Goal: Navigation & Orientation: Find specific page/section

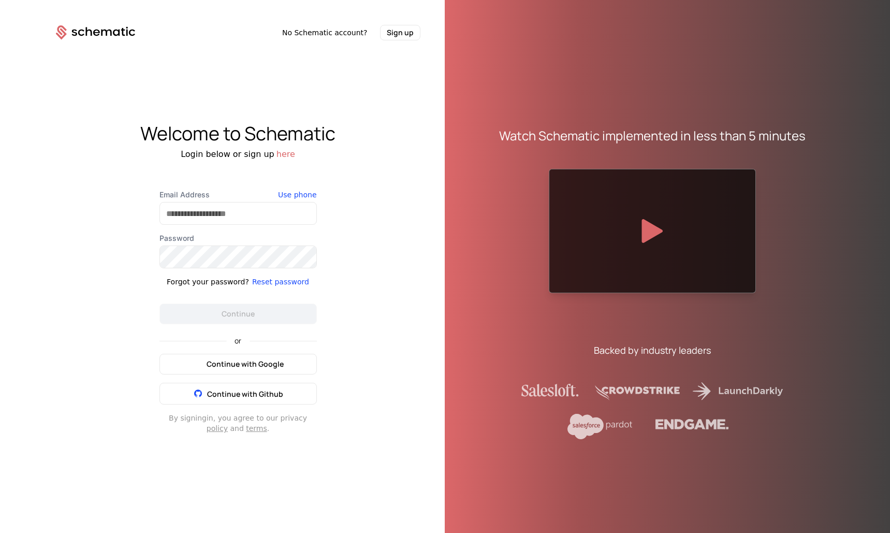
click at [260, 366] on span "Continue with Google" at bounding box center [245, 364] width 77 height 10
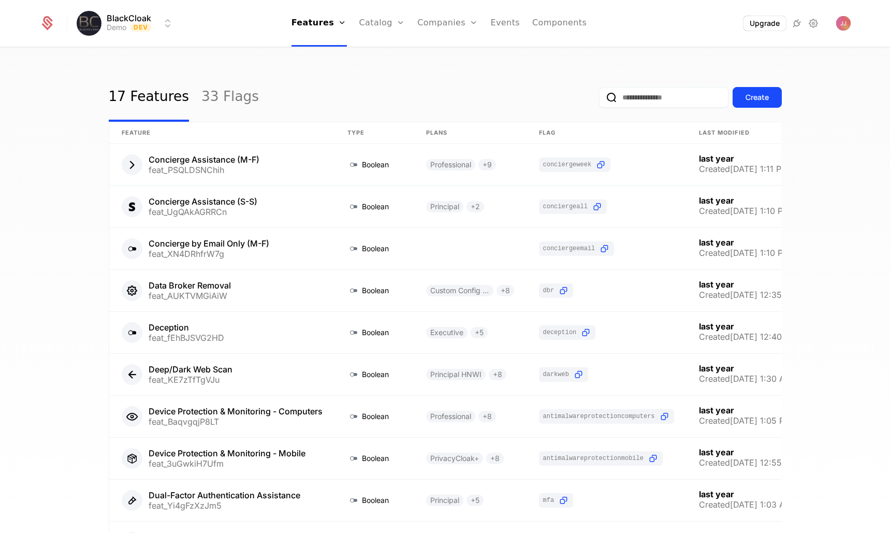
click at [349, 75] on div "17 Features 33 Flags Create" at bounding box center [445, 97] width 673 height 49
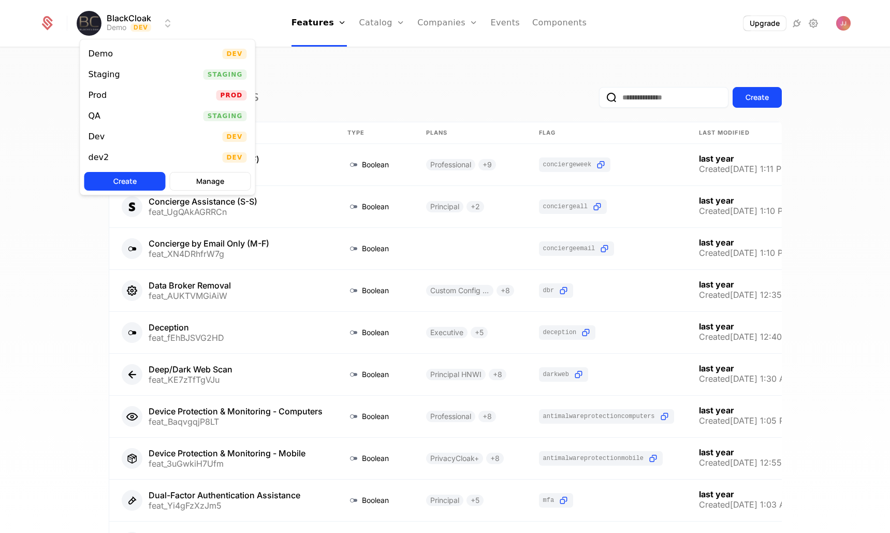
click at [142, 28] on html "BlackCloak Demo Dev Features Features Flags Catalog Plans Add Ons Credits Confi…" at bounding box center [445, 266] width 890 height 533
click at [186, 74] on div "Staging Staging" at bounding box center [167, 74] width 175 height 21
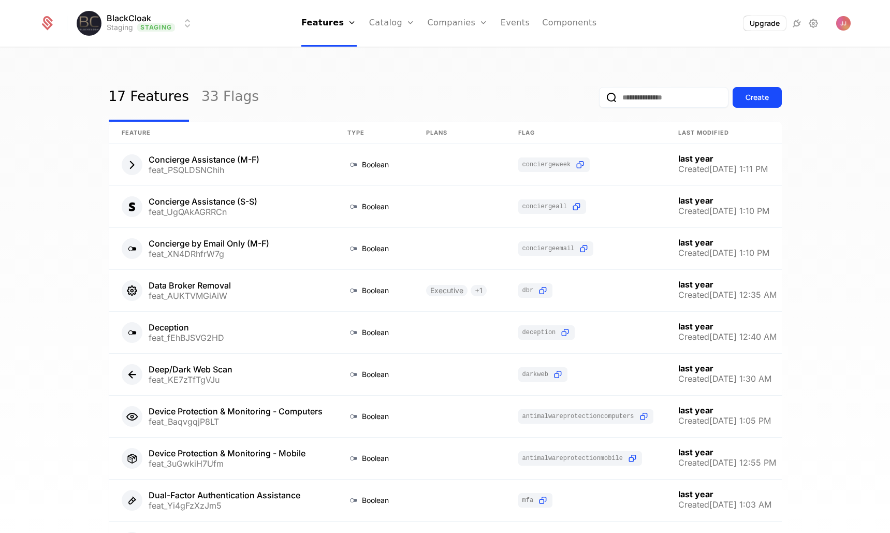
click at [395, 79] on div "17 Features 33 Flags Create" at bounding box center [445, 97] width 673 height 49
click at [398, 79] on div "17 Features 33 Flags Create" at bounding box center [445, 97] width 673 height 49
click at [399, 79] on div "17 Features 33 Flags Create" at bounding box center [445, 97] width 673 height 49
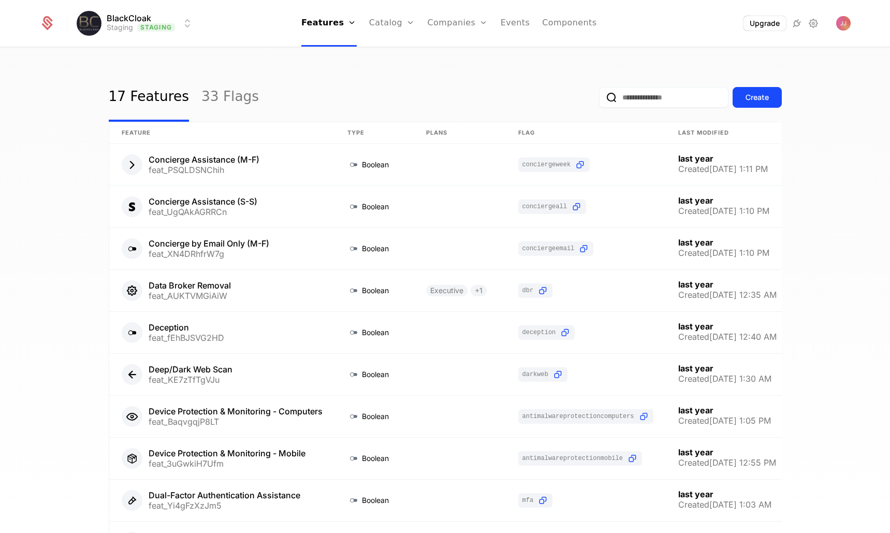
click at [287, 78] on div "17 Features 33 Flags Create" at bounding box center [445, 97] width 673 height 49
click at [287, 75] on div "17 Features 33 Flags Create" at bounding box center [445, 97] width 673 height 49
click at [218, 100] on link "33 Flags" at bounding box center [229, 97] width 57 height 49
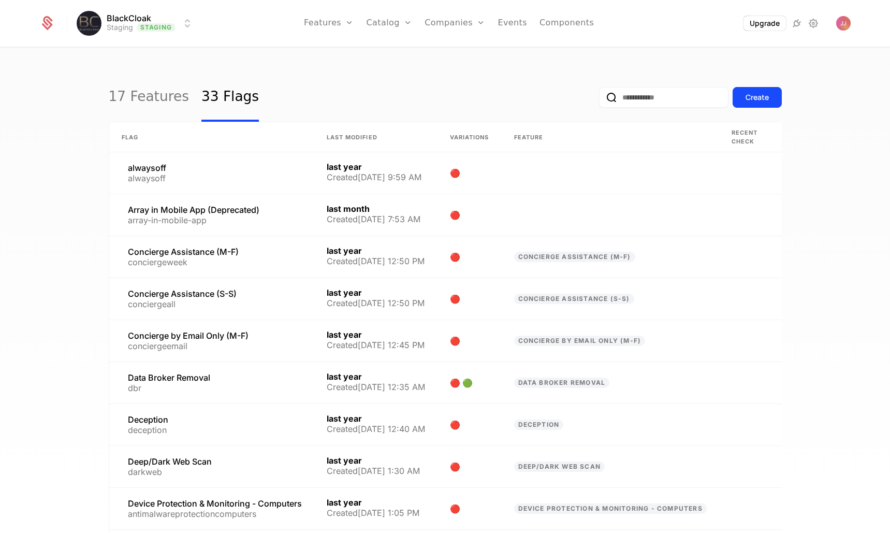
click at [124, 96] on link "17 Features" at bounding box center [149, 97] width 80 height 49
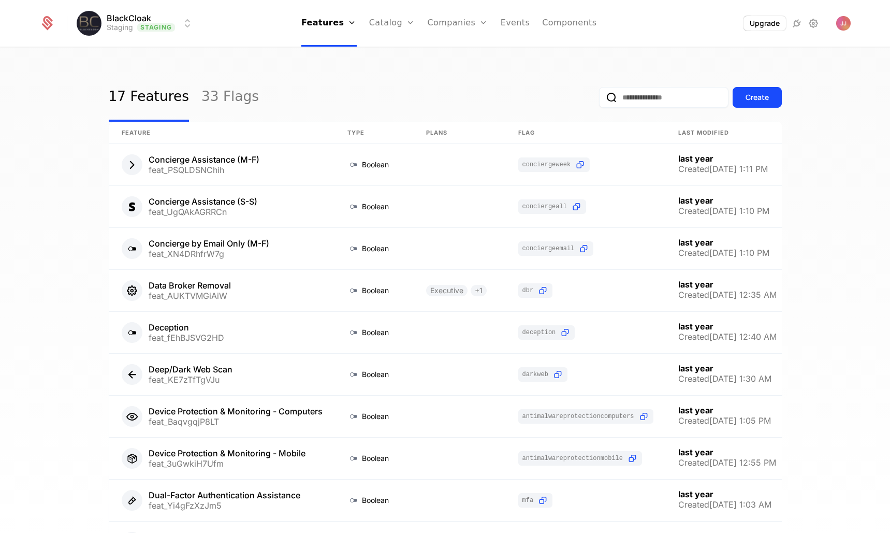
click at [356, 73] on div "17 Features 33 Flags Create" at bounding box center [445, 97] width 673 height 49
click at [458, 78] on div "Companies Users" at bounding box center [463, 59] width 72 height 50
click at [456, 71] on link "Users" at bounding box center [464, 67] width 48 height 8
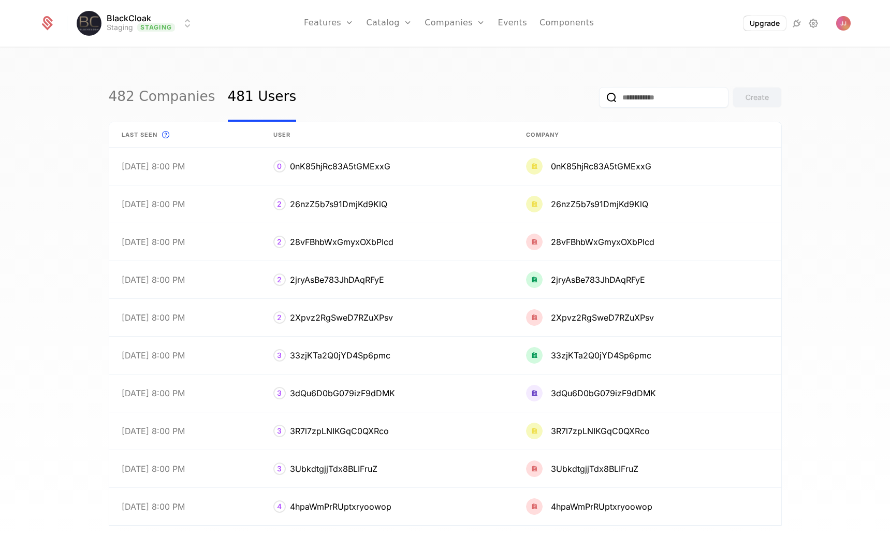
click at [532, 76] on div "482 Companies 481 Users Create" at bounding box center [445, 97] width 673 height 49
click at [443, 77] on div "482 Companies 481 Users Create" at bounding box center [445, 97] width 673 height 49
click at [349, 63] on div "482 Companies 481 Users Create Last seen This is the date a track or identify e…" at bounding box center [445, 293] width 890 height 491
click at [418, 75] on div "482 Companies 481 Users Create" at bounding box center [445, 97] width 673 height 49
click at [410, 82] on div "482 Companies 481 Users Create" at bounding box center [445, 97] width 673 height 49
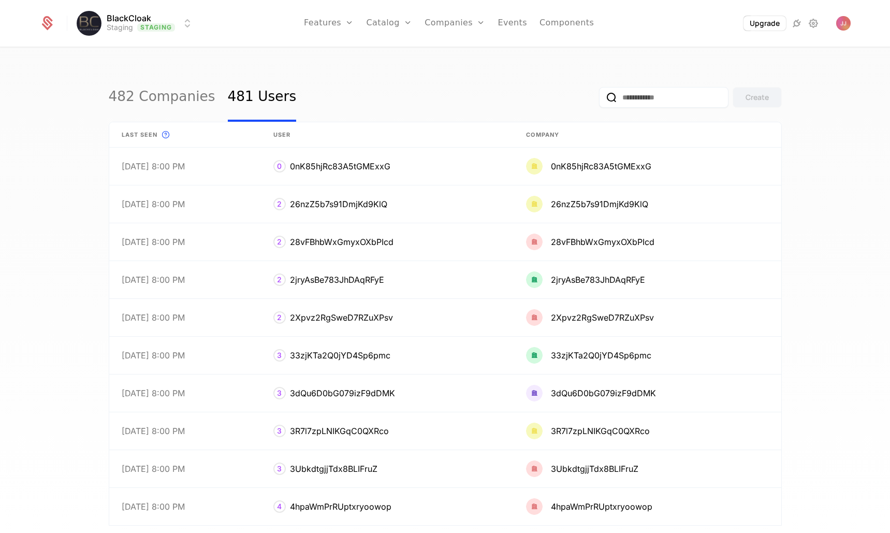
click at [381, 101] on div "482 Companies 481 Users Create" at bounding box center [445, 97] width 673 height 49
click at [331, 26] on link "Features" at bounding box center [329, 23] width 50 height 47
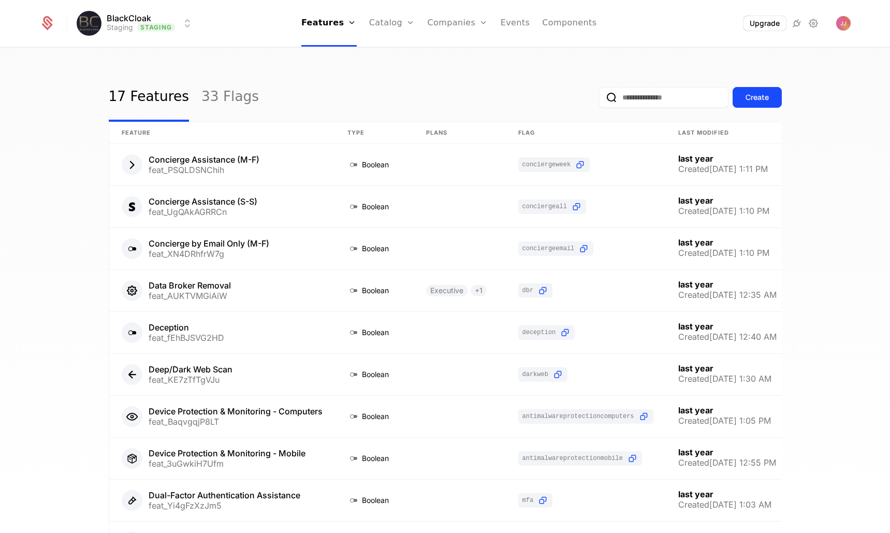
click at [333, 67] on link "Flags" at bounding box center [338, 67] width 48 height 8
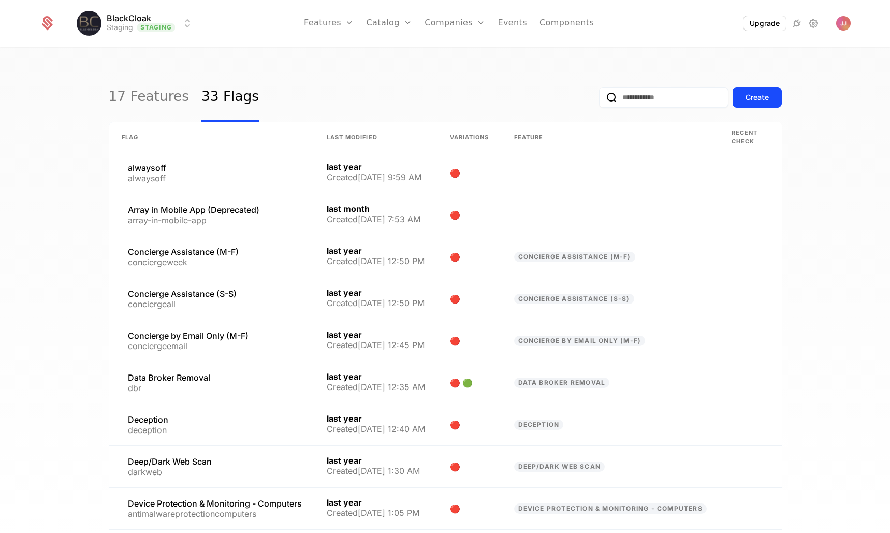
click at [236, 64] on div "17 Features 33 Flags Create Flag Last Modified Variations Feature Recent check …" at bounding box center [445, 293] width 890 height 491
click at [271, 74] on div "17 Features 33 Flags Create" at bounding box center [445, 97] width 673 height 49
click at [323, 89] on div "17 Features 33 Flags Create" at bounding box center [445, 97] width 673 height 49
click at [326, 88] on div "17 Features 33 Flags Create" at bounding box center [445, 97] width 673 height 49
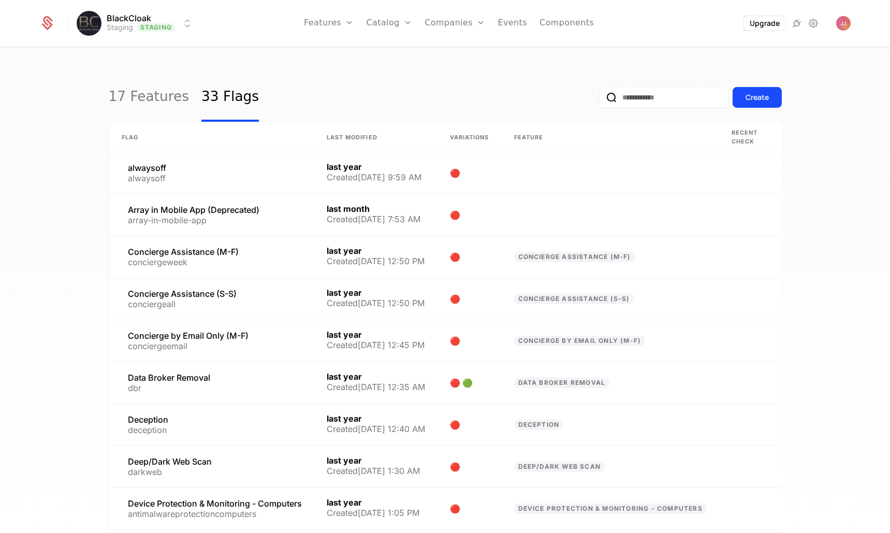
click at [326, 88] on div "17 Features 33 Flags Create" at bounding box center [445, 97] width 673 height 49
click at [423, 75] on div "17 Features 33 Flags Create" at bounding box center [445, 97] width 673 height 49
drag, startPoint x: 793, startPoint y: 151, endPoint x: 798, endPoint y: 6, distance: 145.0
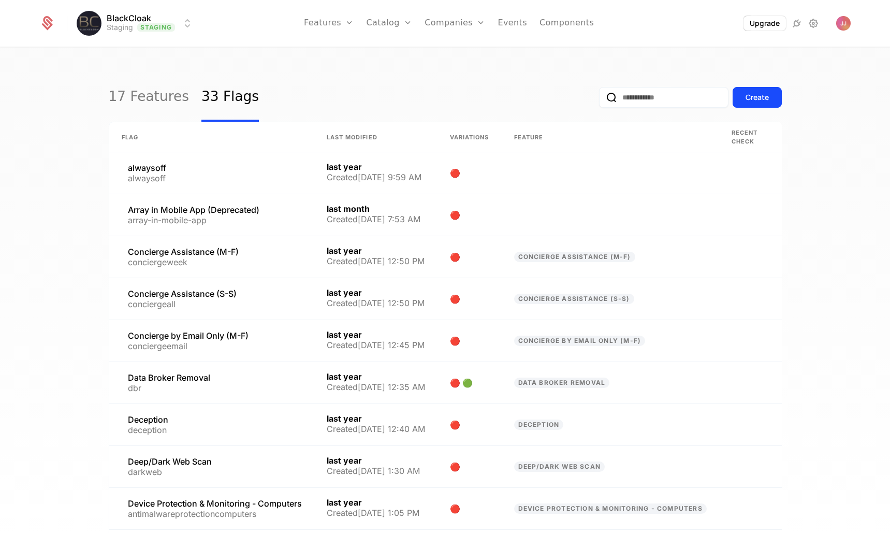
click at [795, 144] on div "17 Features 33 Flags Create Flag Last Modified Variations Feature Recent check …" at bounding box center [445, 293] width 890 height 491
click at [768, 381] on link at bounding box center [744, 382] width 51 height 41
